Goal: Task Accomplishment & Management: Manage account settings

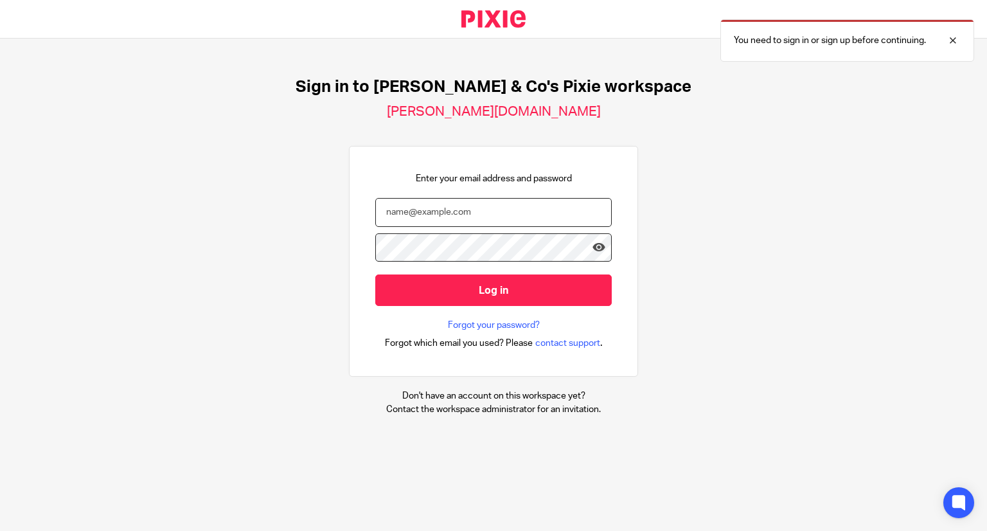
click at [429, 224] on input "email" at bounding box center [493, 212] width 237 height 29
type input "chelsea@dtbc.co.uk"
click at [375, 274] on input "Log in" at bounding box center [493, 289] width 237 height 31
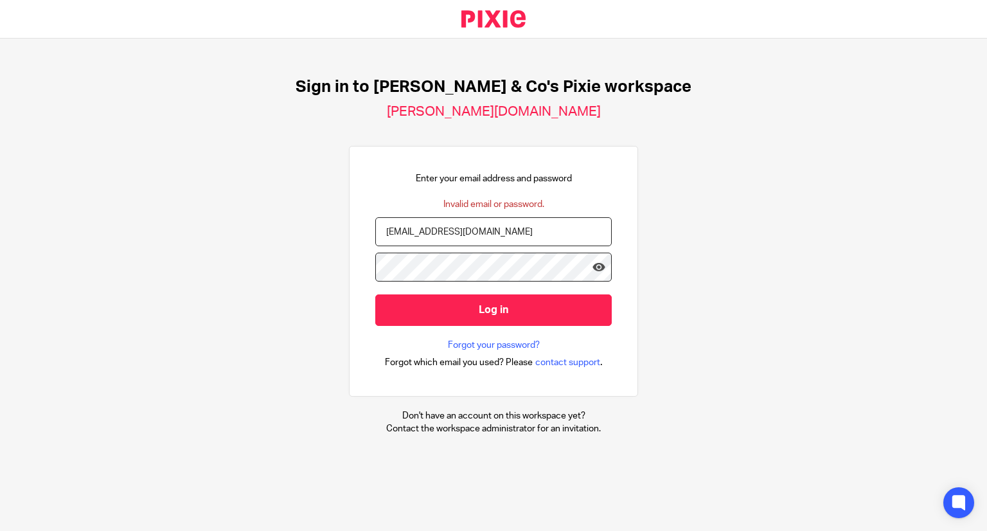
click at [375, 294] on input "Log in" at bounding box center [493, 309] width 237 height 31
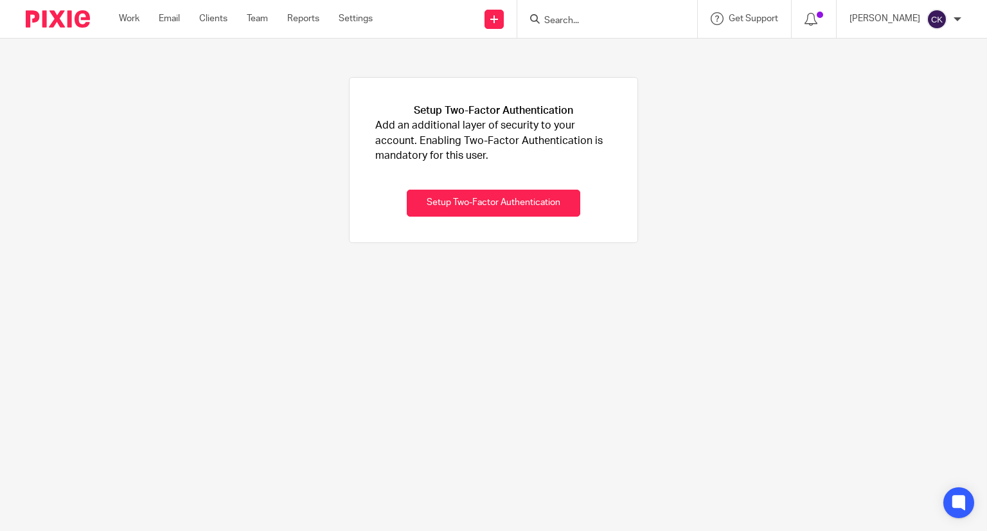
click at [477, 57] on div "Setup Two-Factor Authentication Add an additional layer of security to your acc…" at bounding box center [493, 160] width 987 height 243
click at [557, 19] on input "Search" at bounding box center [601, 21] width 116 height 12
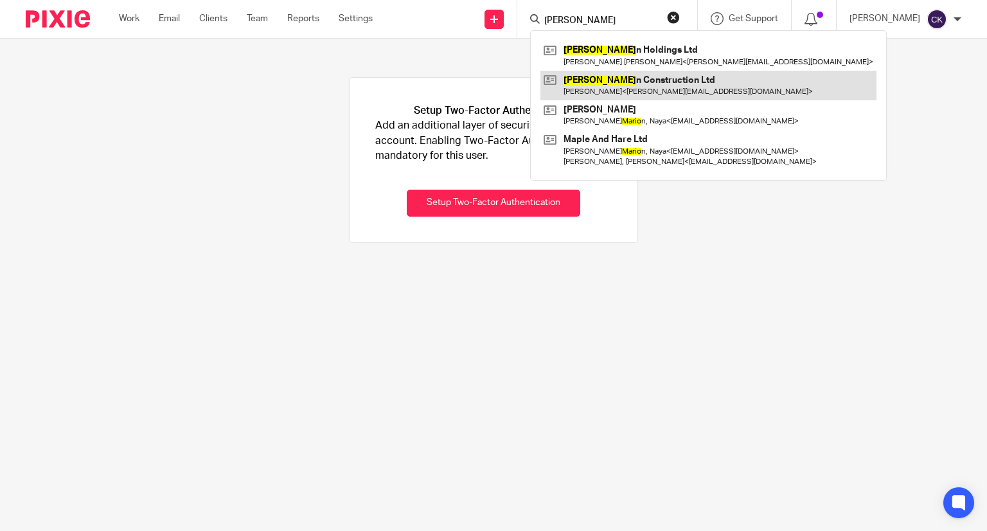
type input "maroo"
click at [579, 81] on link at bounding box center [709, 86] width 336 height 30
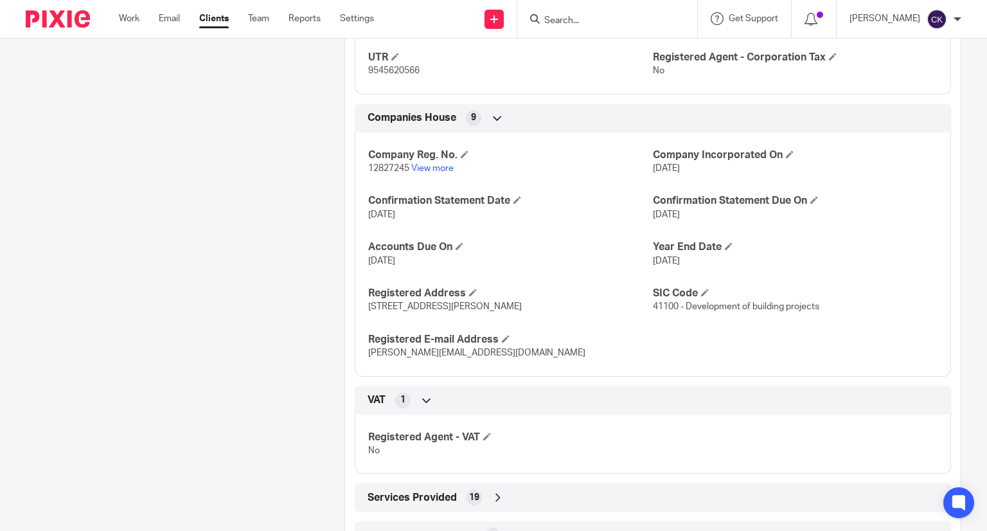
scroll to position [930, 0]
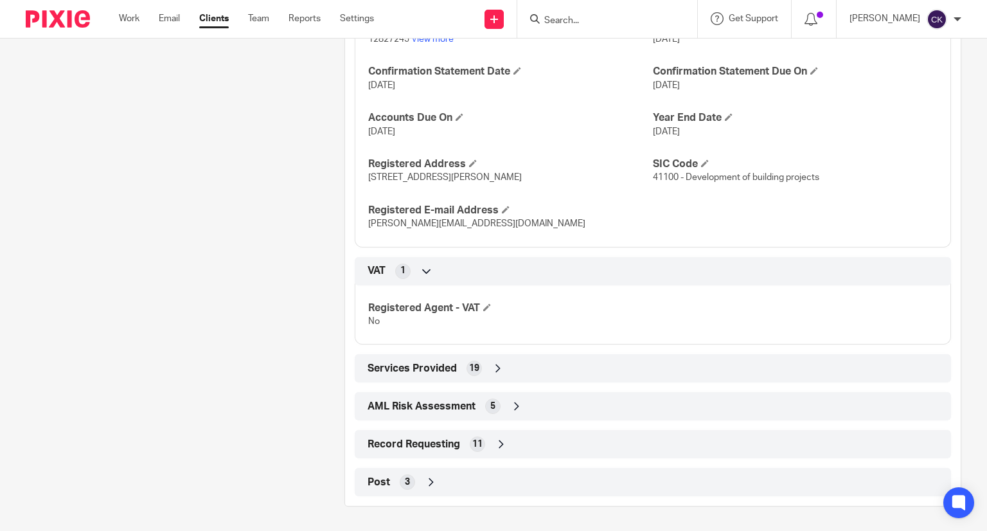
click at [478, 373] on div "Services Provided 19" at bounding box center [652, 368] width 577 height 22
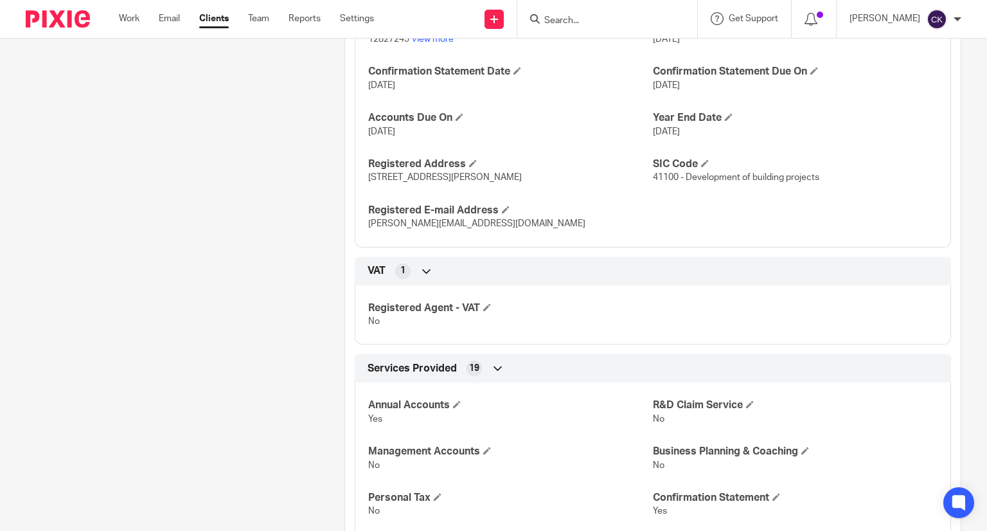
click at [478, 373] on div "Services Provided 19" at bounding box center [652, 368] width 577 height 22
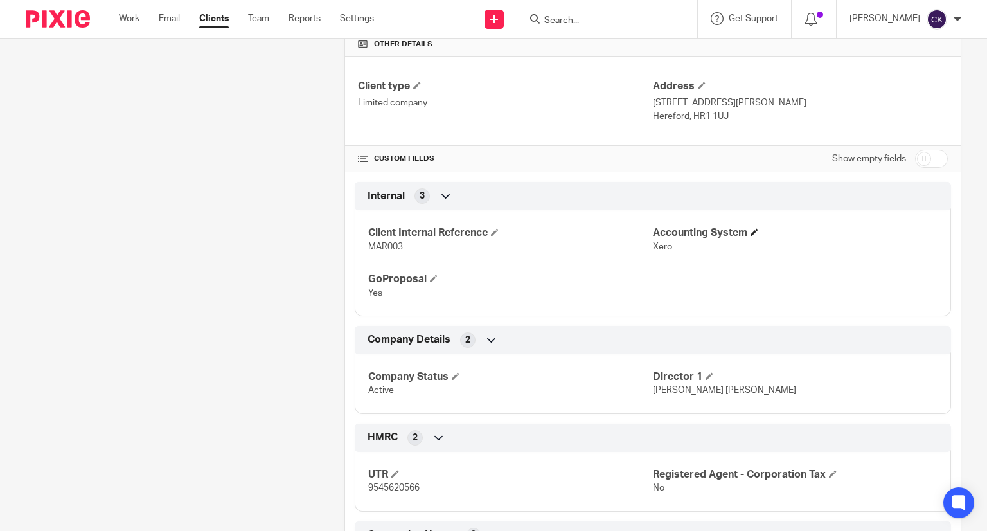
scroll to position [78, 0]
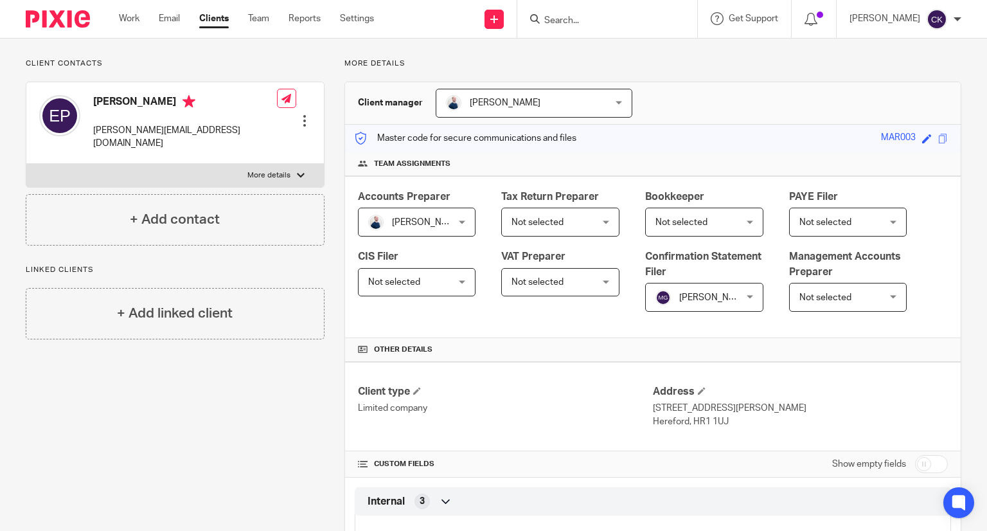
click at [917, 460] on input "checkbox" at bounding box center [931, 464] width 33 height 18
checkbox input "true"
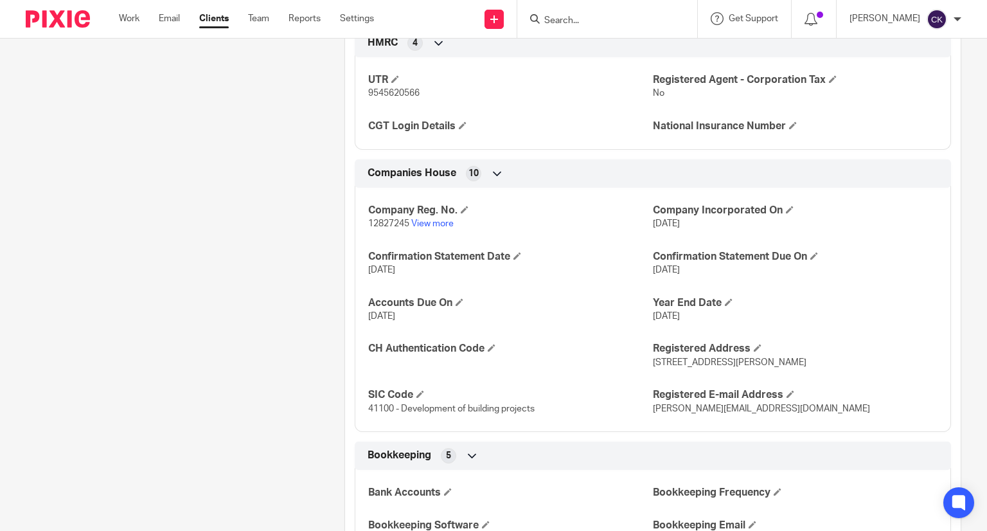
scroll to position [1203, 0]
